Goal: Check status

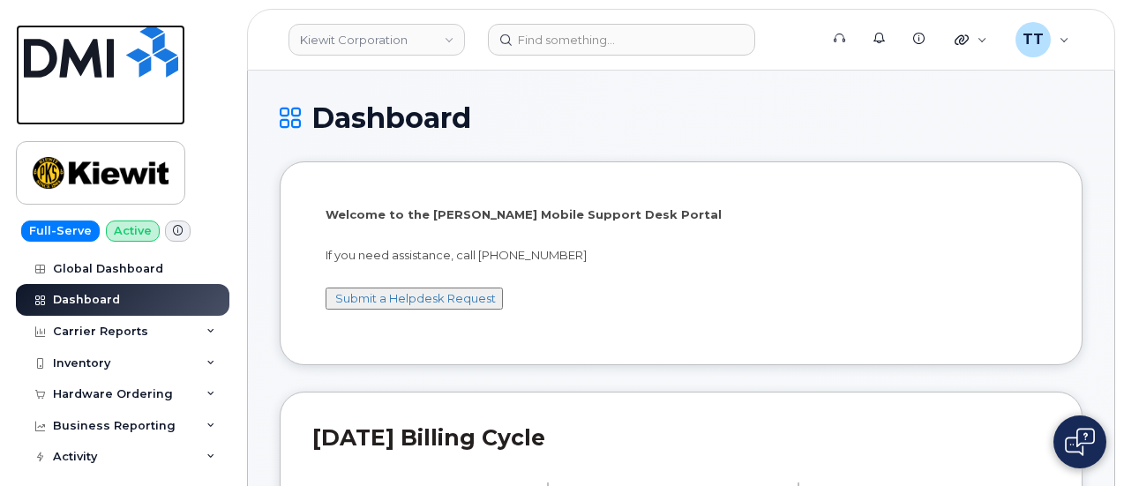
click at [158, 122] on link at bounding box center [100, 75] width 169 height 101
click at [73, 87] on link at bounding box center [100, 75] width 169 height 101
